Goal: Task Accomplishment & Management: Use online tool/utility

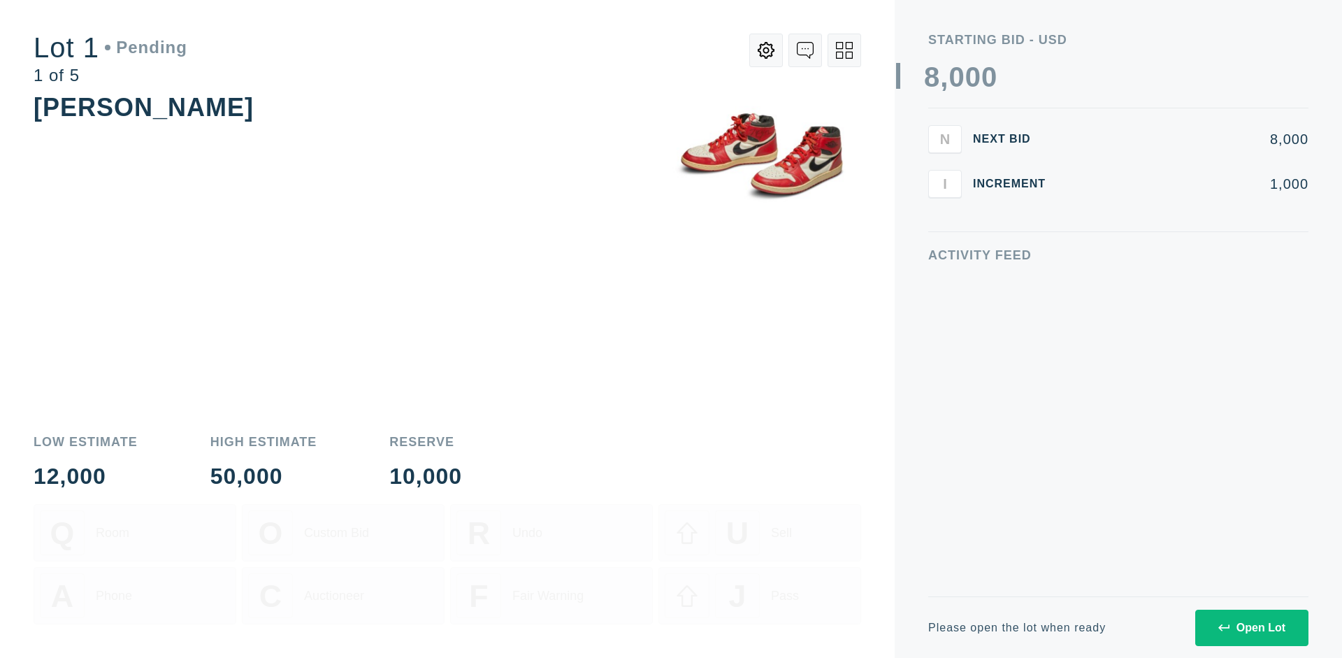
click at [1251, 627] on div "Open Lot" at bounding box center [1251, 627] width 67 height 13
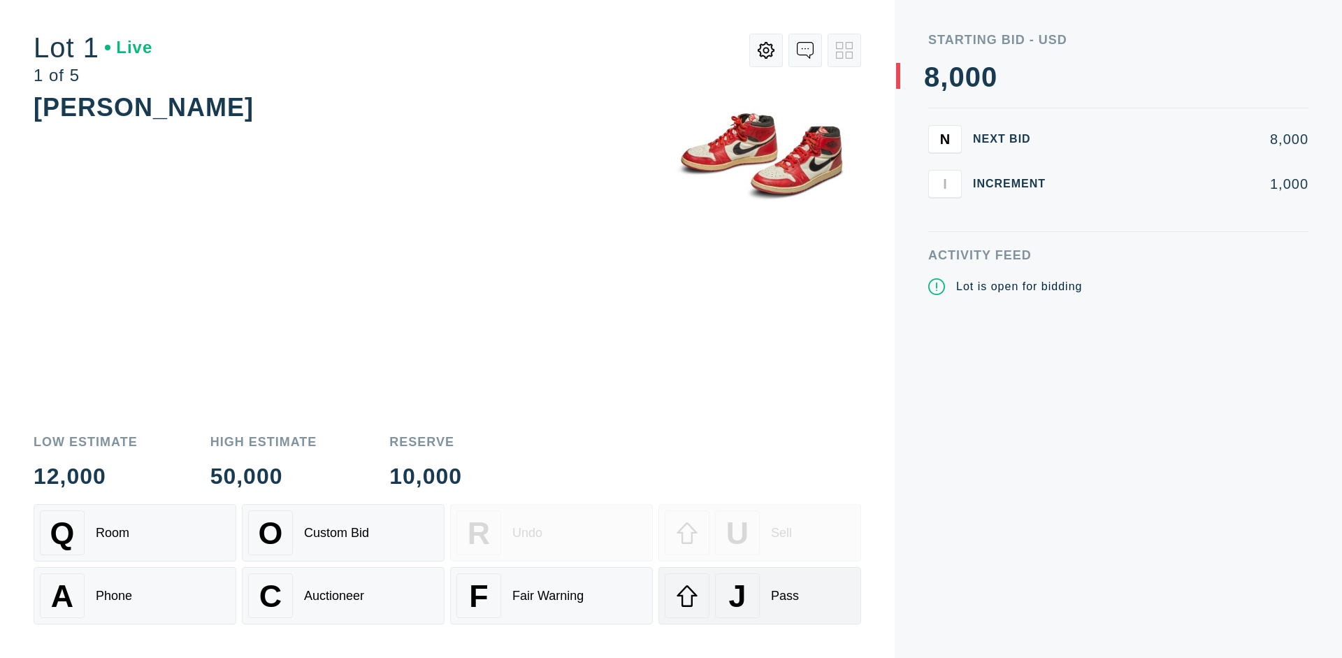
click at [760, 596] on div "J Pass" at bounding box center [760, 595] width 190 height 45
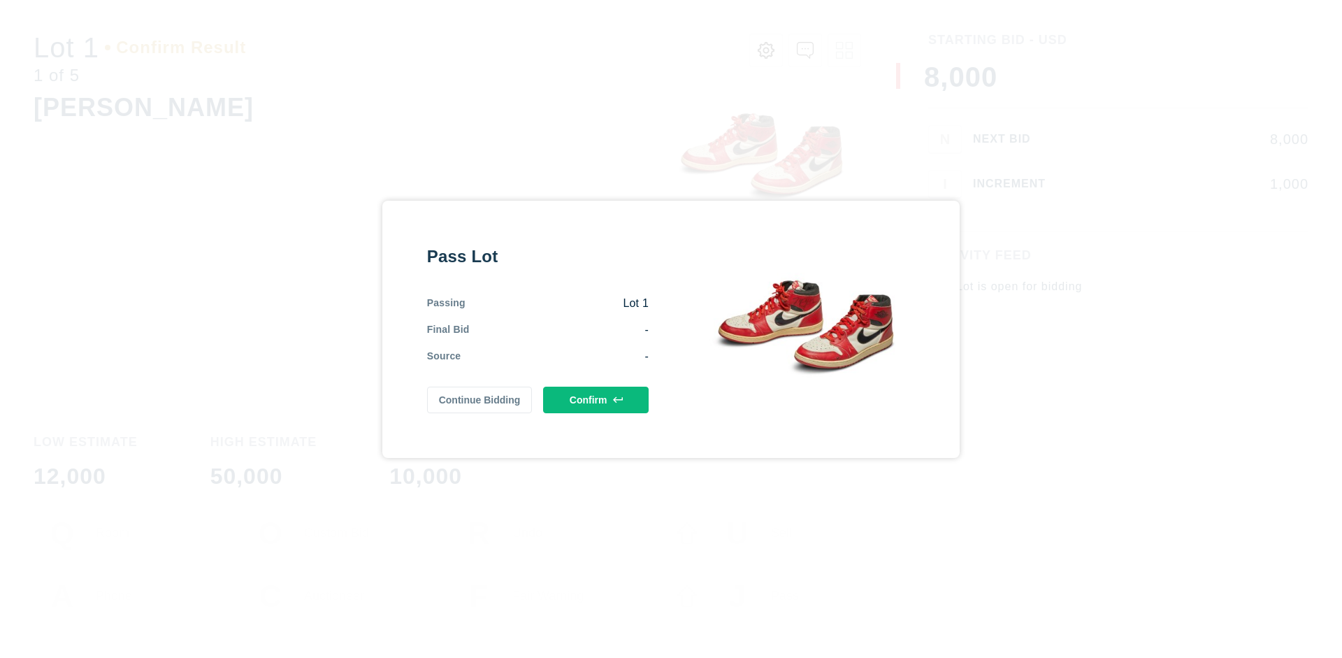
click at [596, 399] on button "Confirm" at bounding box center [596, 400] width 106 height 27
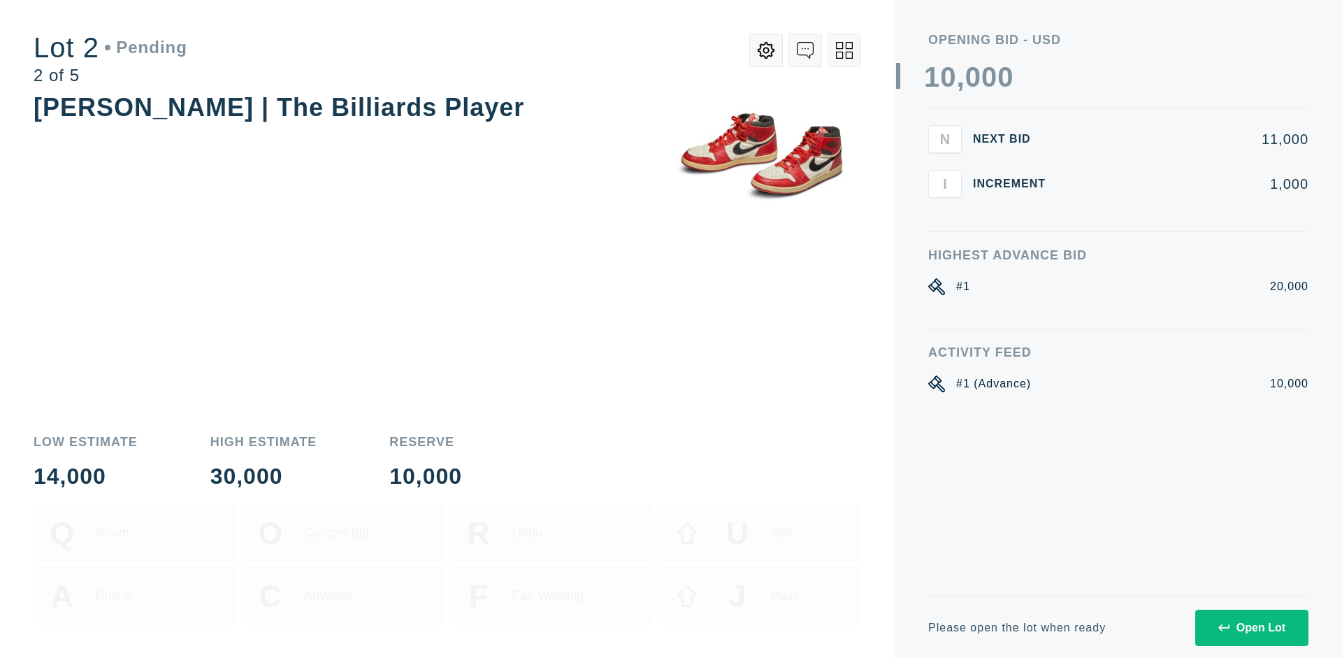
click at [1251, 627] on div "Open Lot" at bounding box center [1251, 627] width 67 height 13
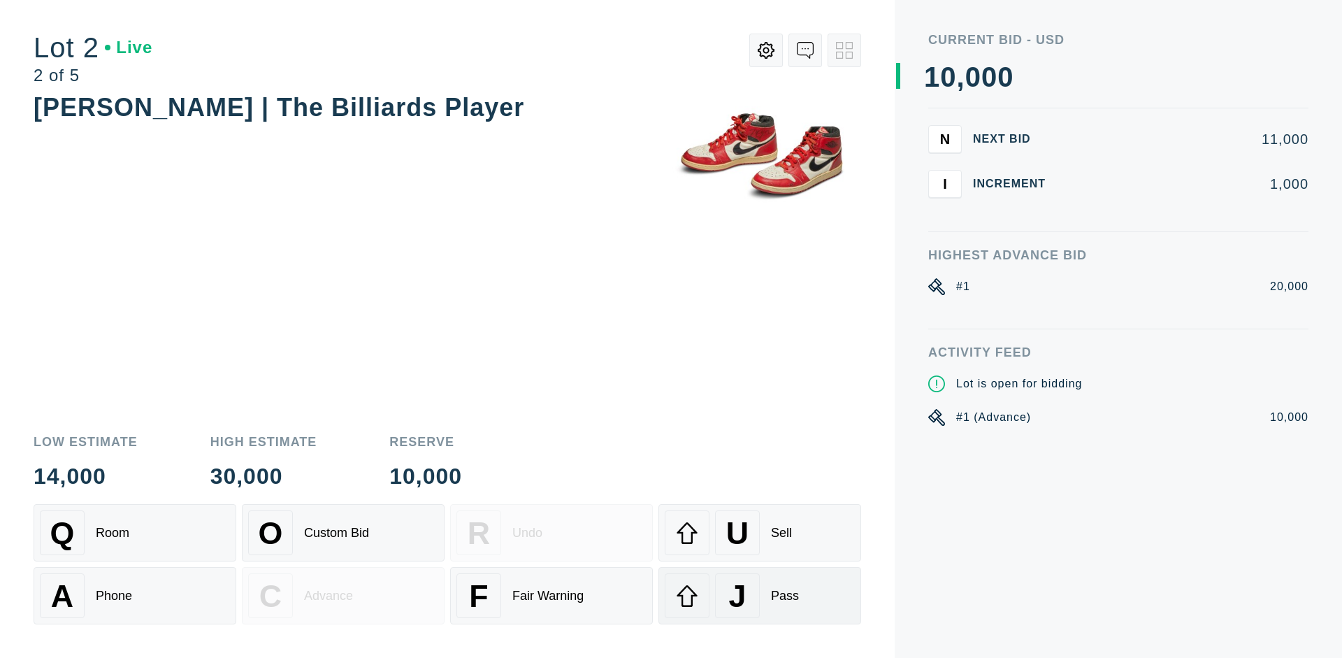
click at [760, 596] on div "J Pass" at bounding box center [760, 595] width 190 height 45
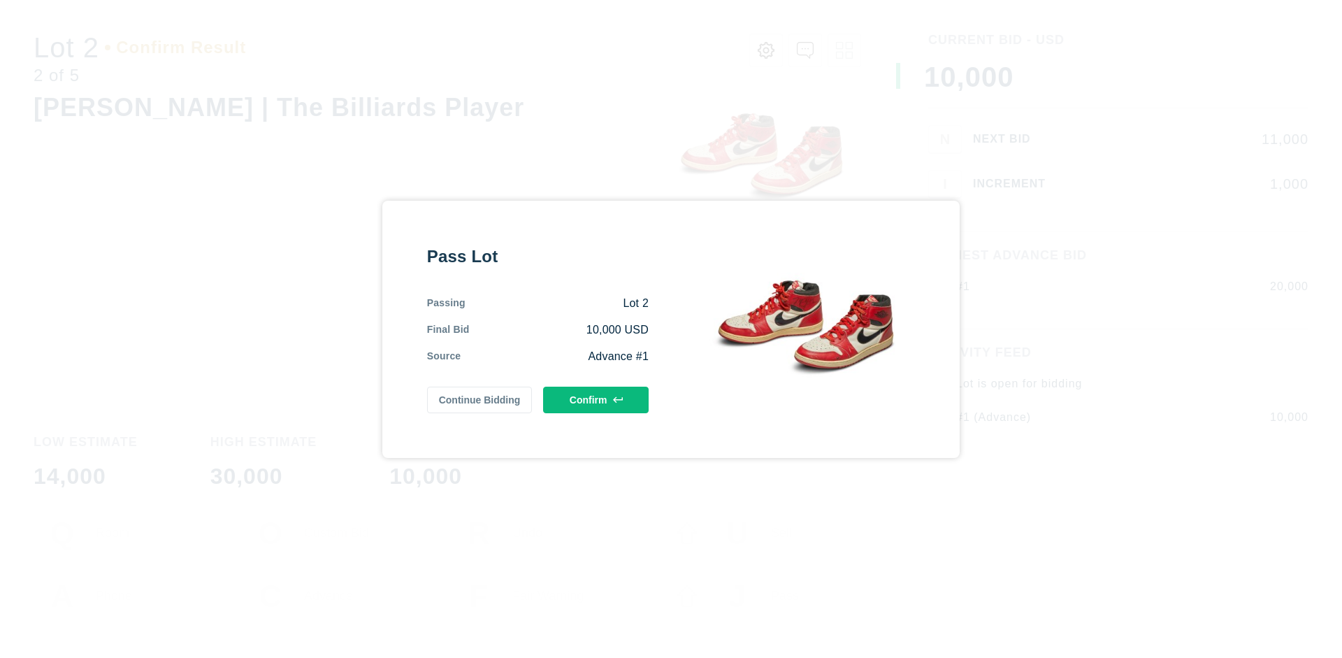
click at [596, 399] on button "Confirm" at bounding box center [596, 400] width 106 height 27
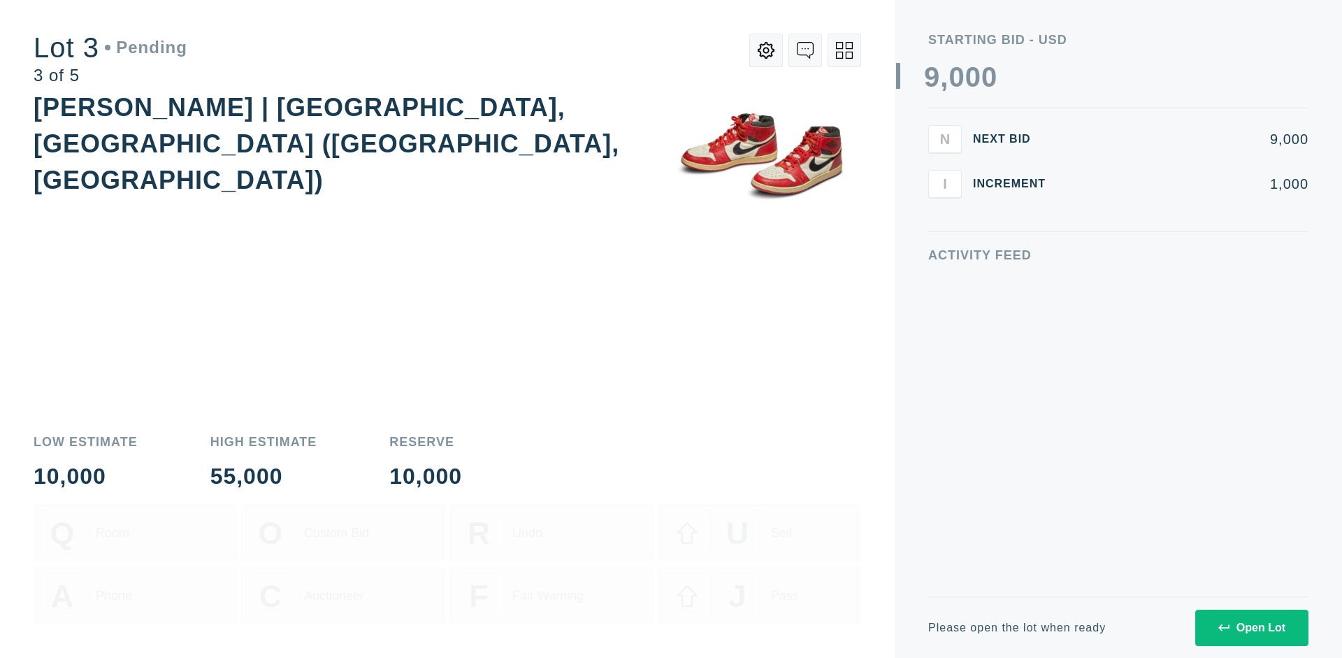
click at [1251, 627] on div "Open Lot" at bounding box center [1251, 627] width 67 height 13
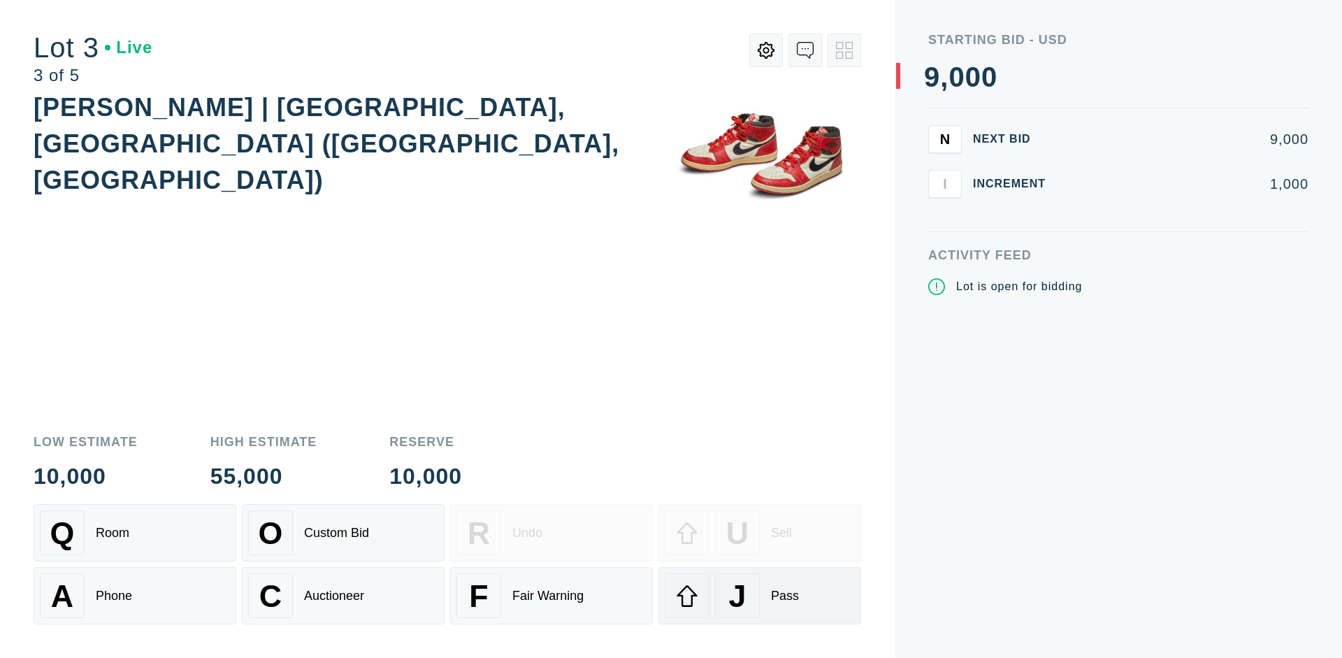
click at [760, 596] on div "J Pass" at bounding box center [760, 595] width 190 height 45
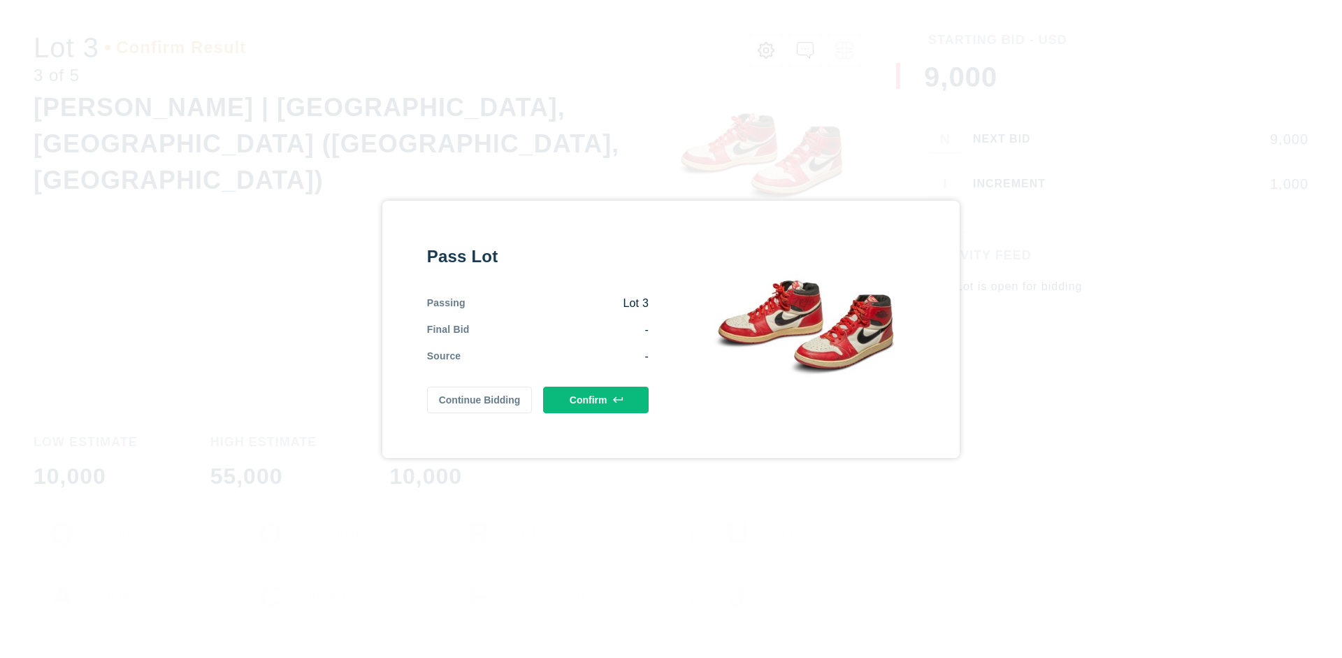
click at [596, 399] on button "Confirm" at bounding box center [596, 400] width 106 height 27
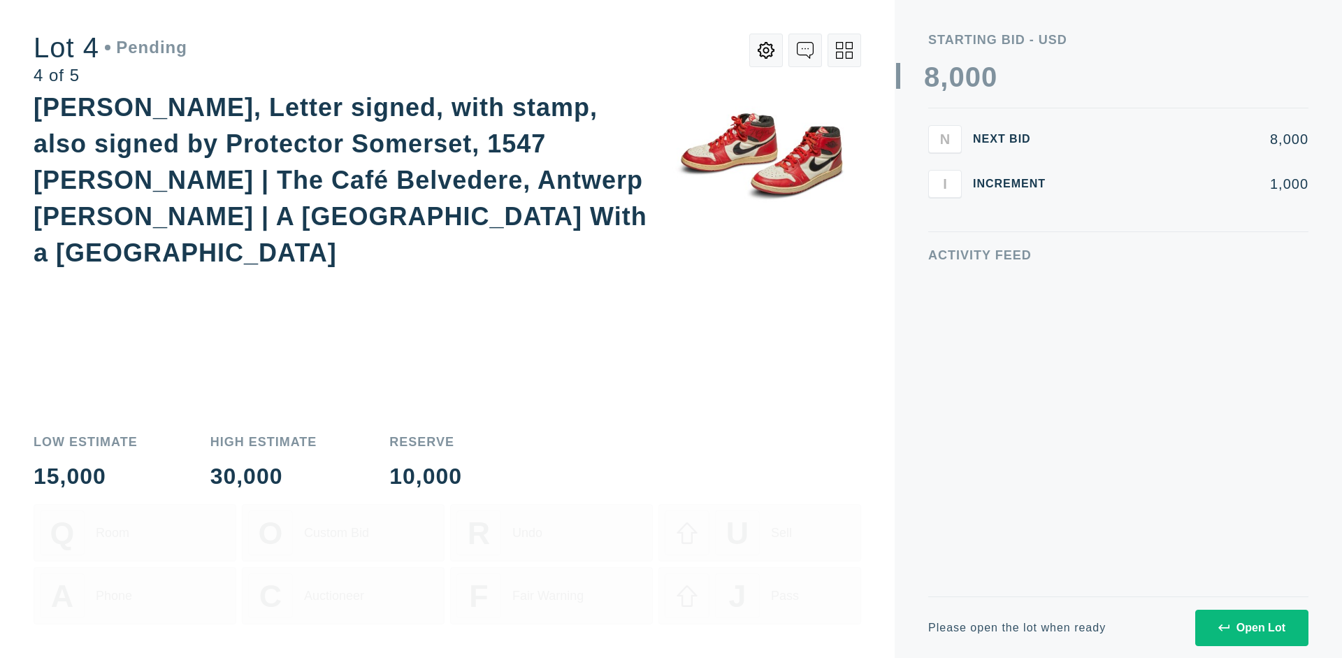
click at [844, 50] on icon at bounding box center [844, 50] width 17 height 17
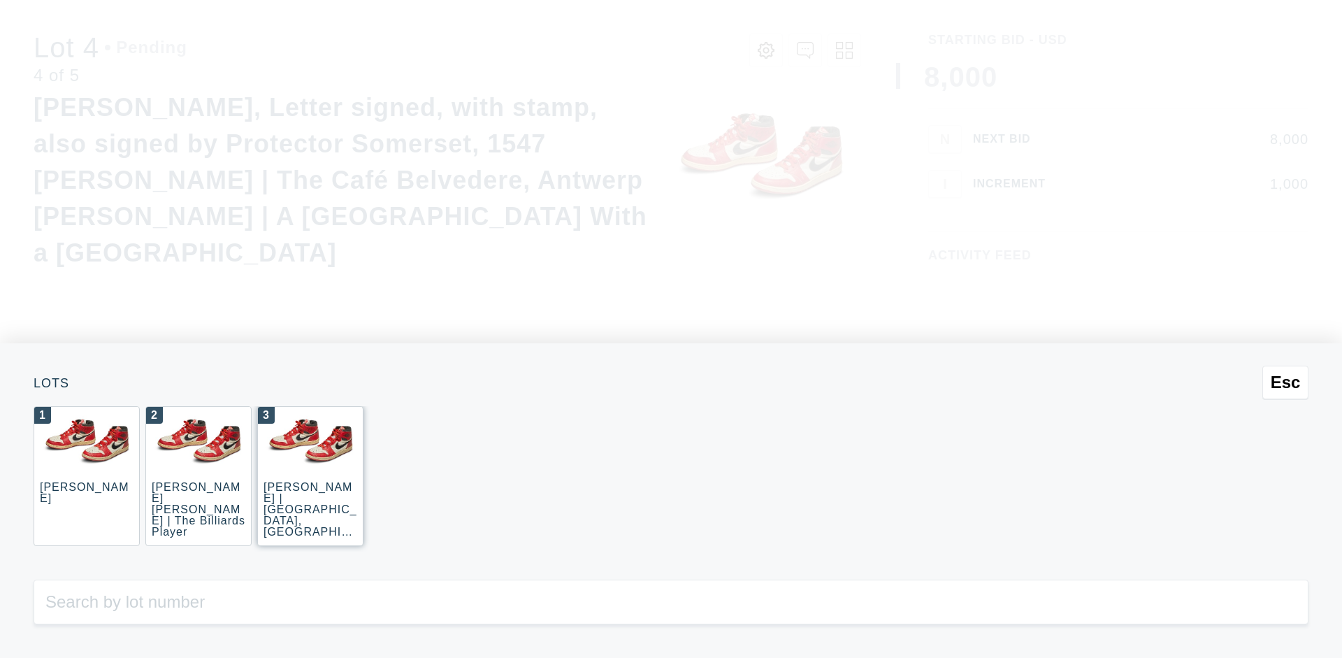
click at [310, 476] on div "3 [PERSON_NAME] | [GEOGRAPHIC_DATA], [GEOGRAPHIC_DATA] ([GEOGRAPHIC_DATA], [GEO…" at bounding box center [310, 476] width 106 height 140
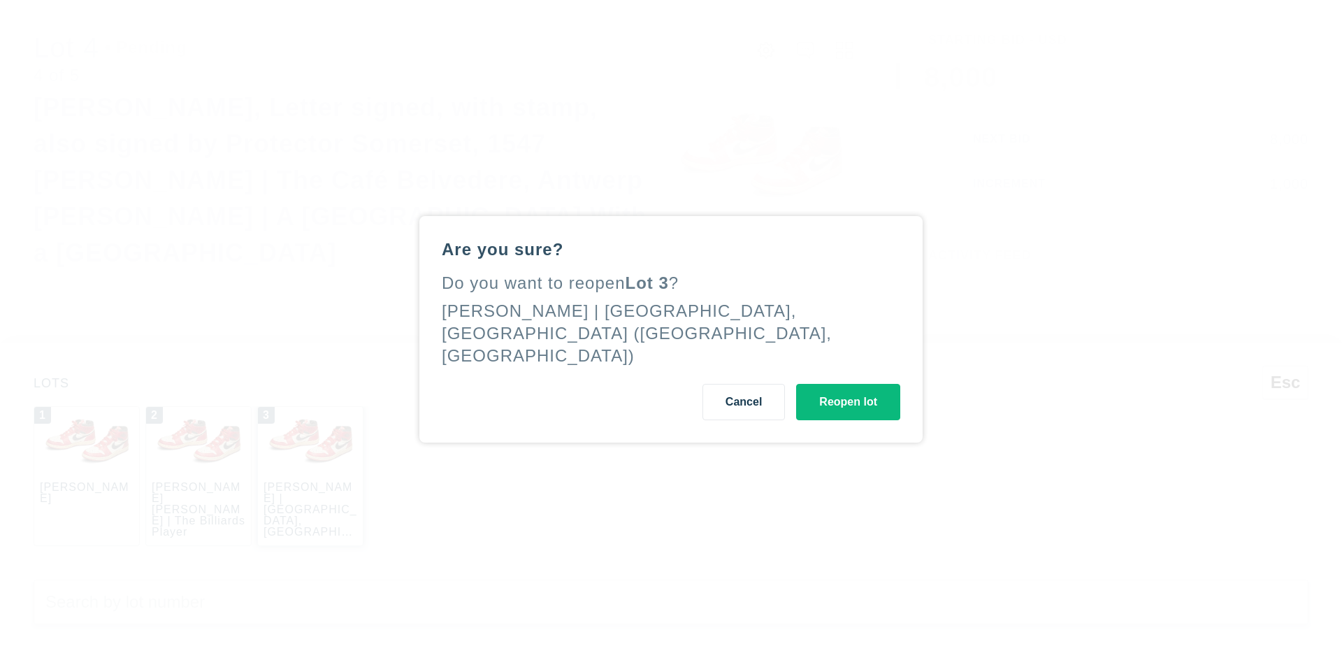
click at [848, 390] on button "Reopen lot" at bounding box center [848, 402] width 104 height 36
